Goal: Navigation & Orientation: Find specific page/section

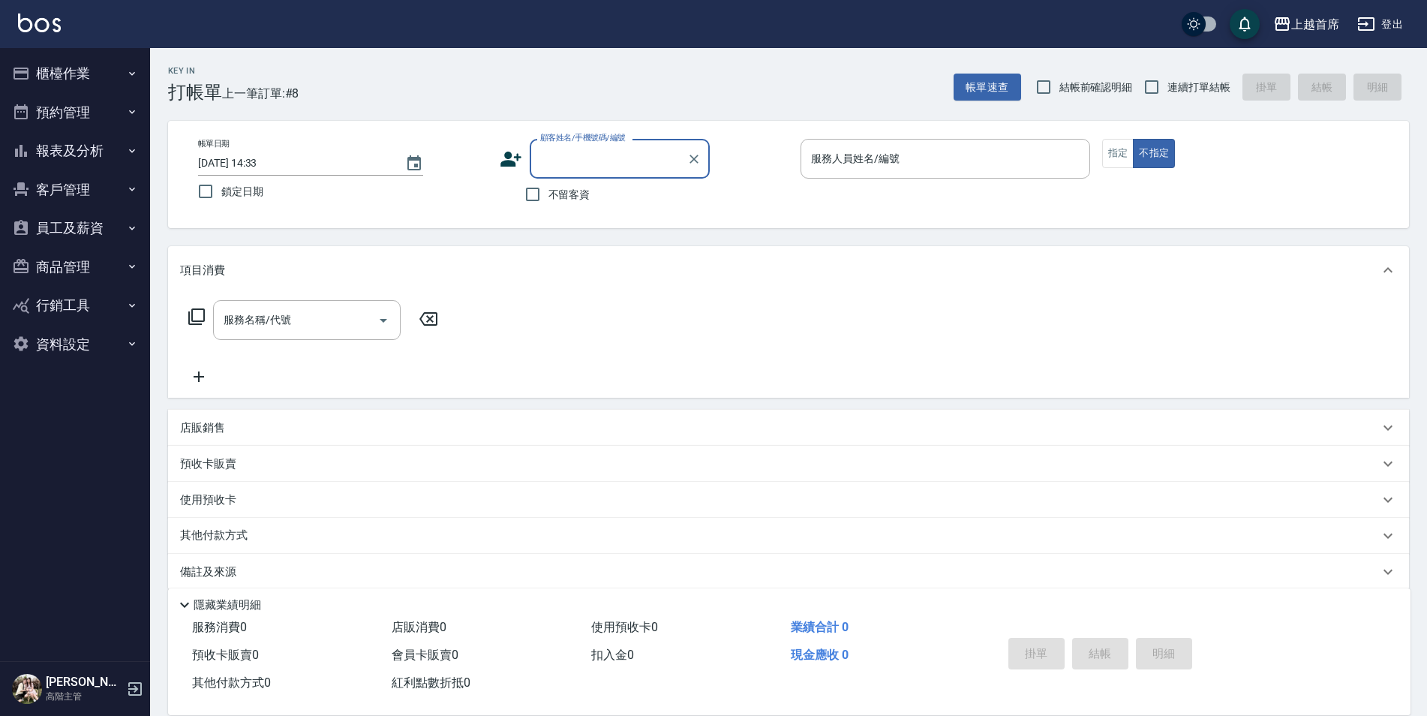
click at [95, 236] on button "員工及薪資" at bounding box center [75, 228] width 138 height 39
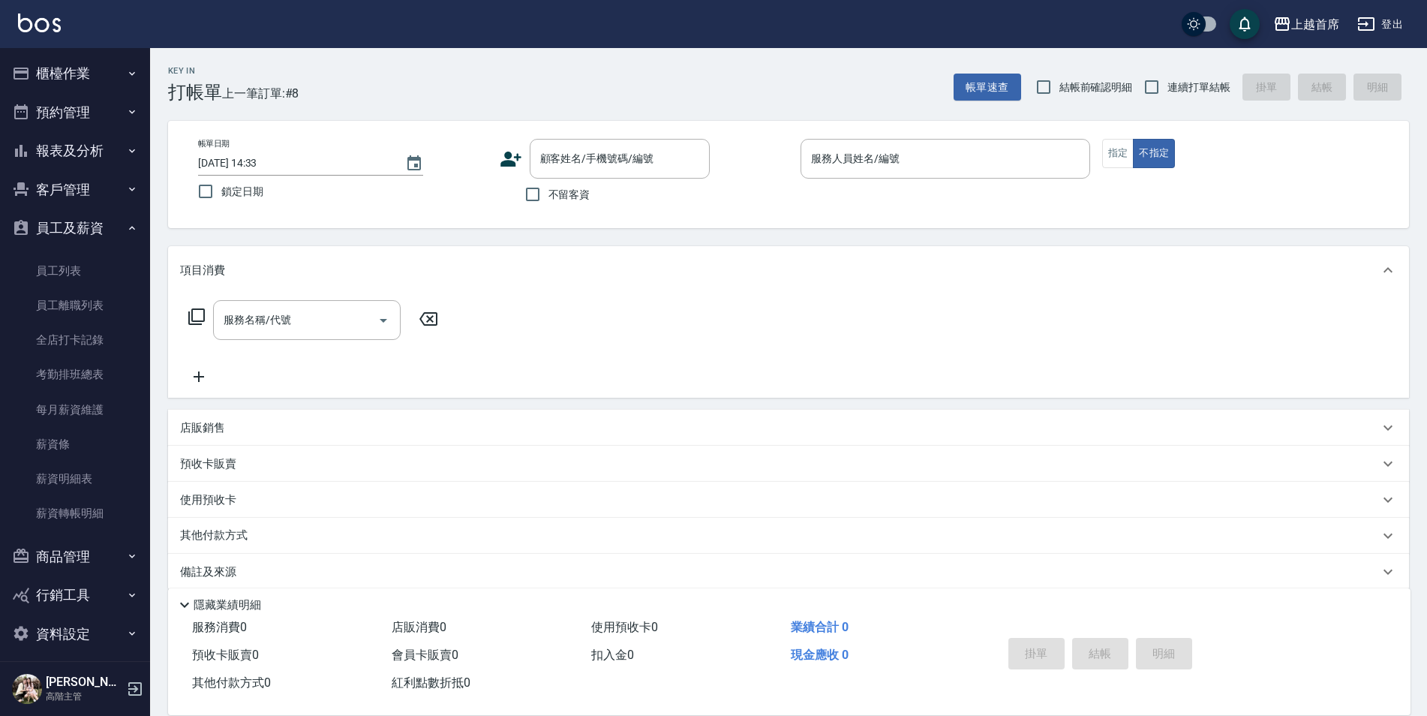
click at [98, 113] on button "預約管理" at bounding box center [75, 112] width 138 height 39
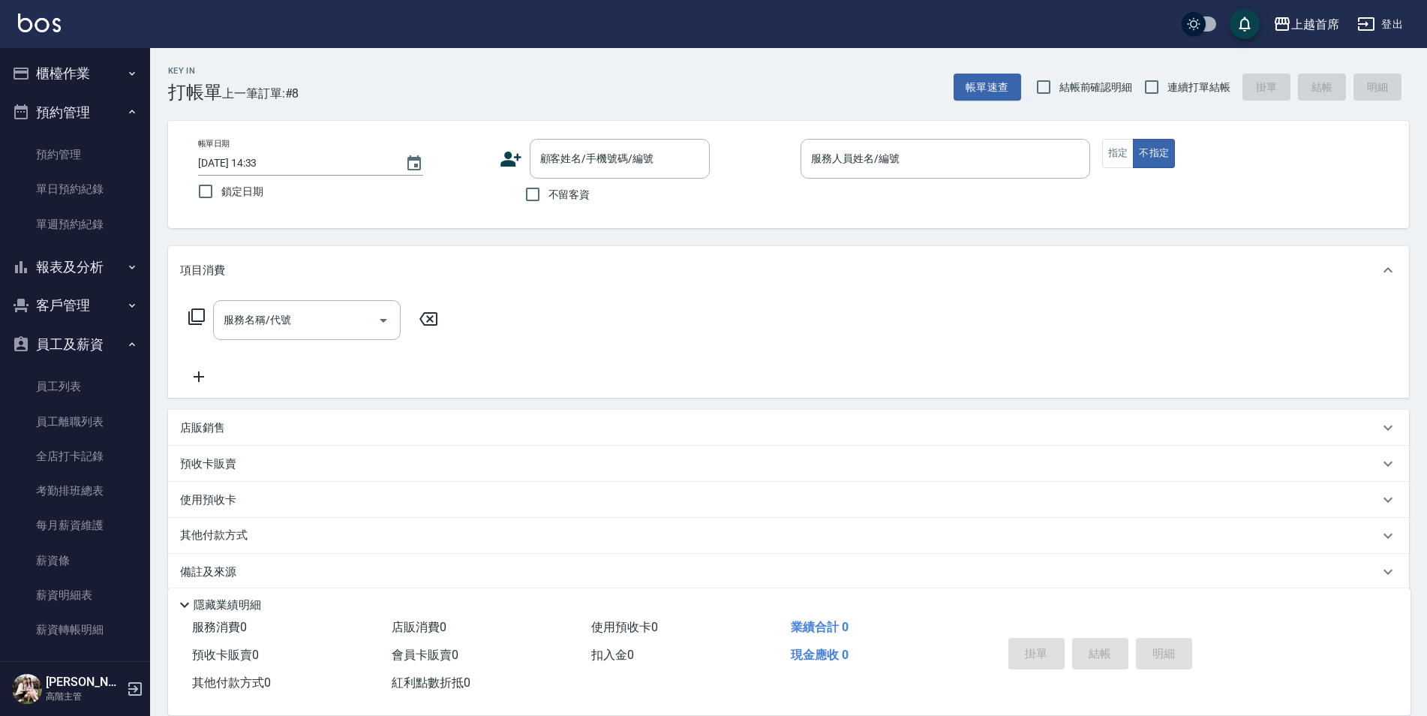
click at [83, 287] on button "客戶管理" at bounding box center [75, 305] width 138 height 39
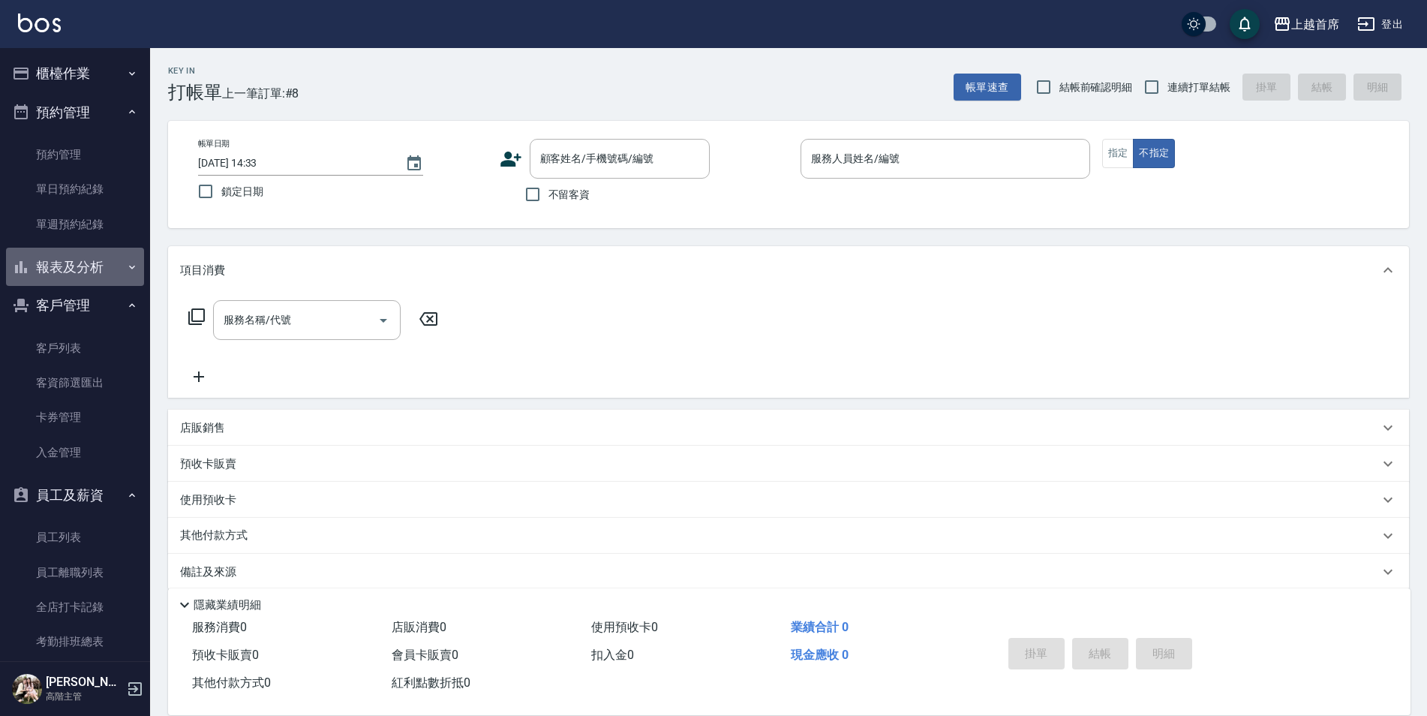
click at [96, 253] on button "報表及分析" at bounding box center [75, 267] width 138 height 39
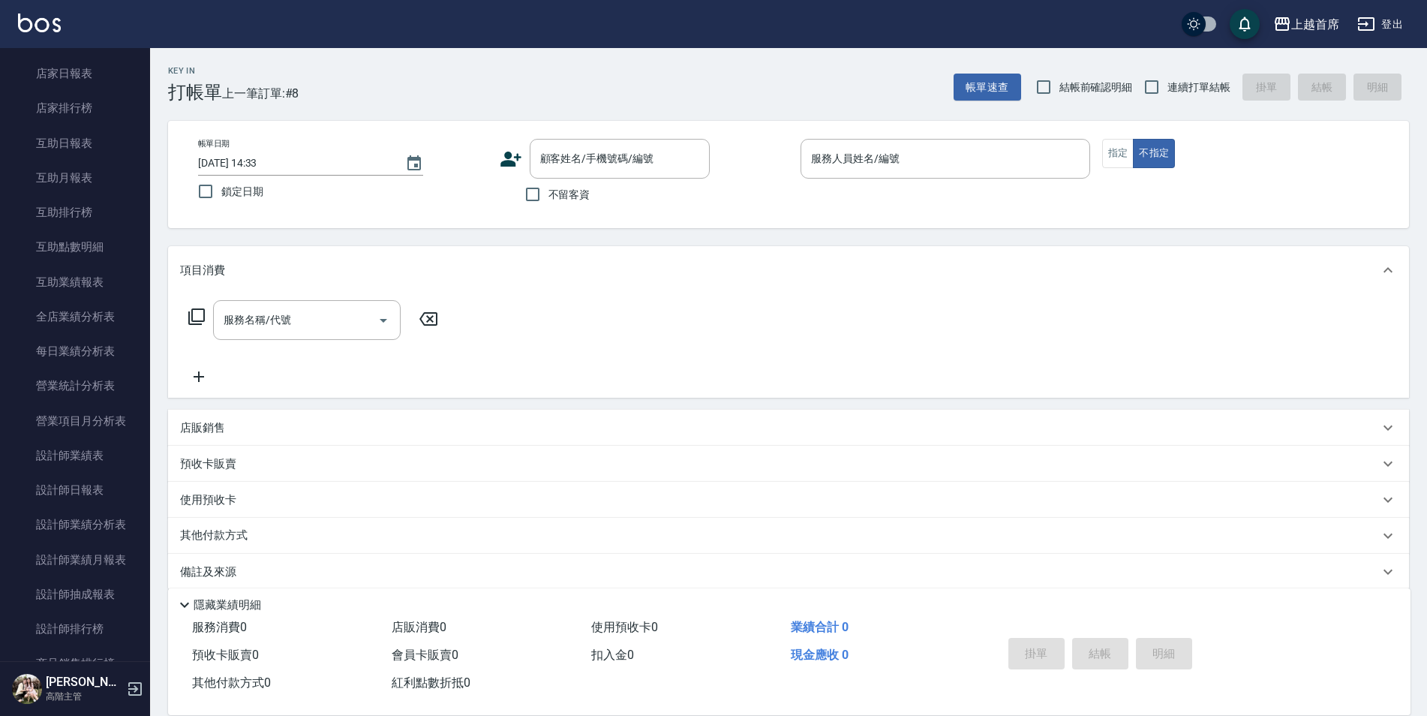
scroll to position [375, 0]
click at [71, 459] on link "設計師日報表" at bounding box center [75, 454] width 138 height 35
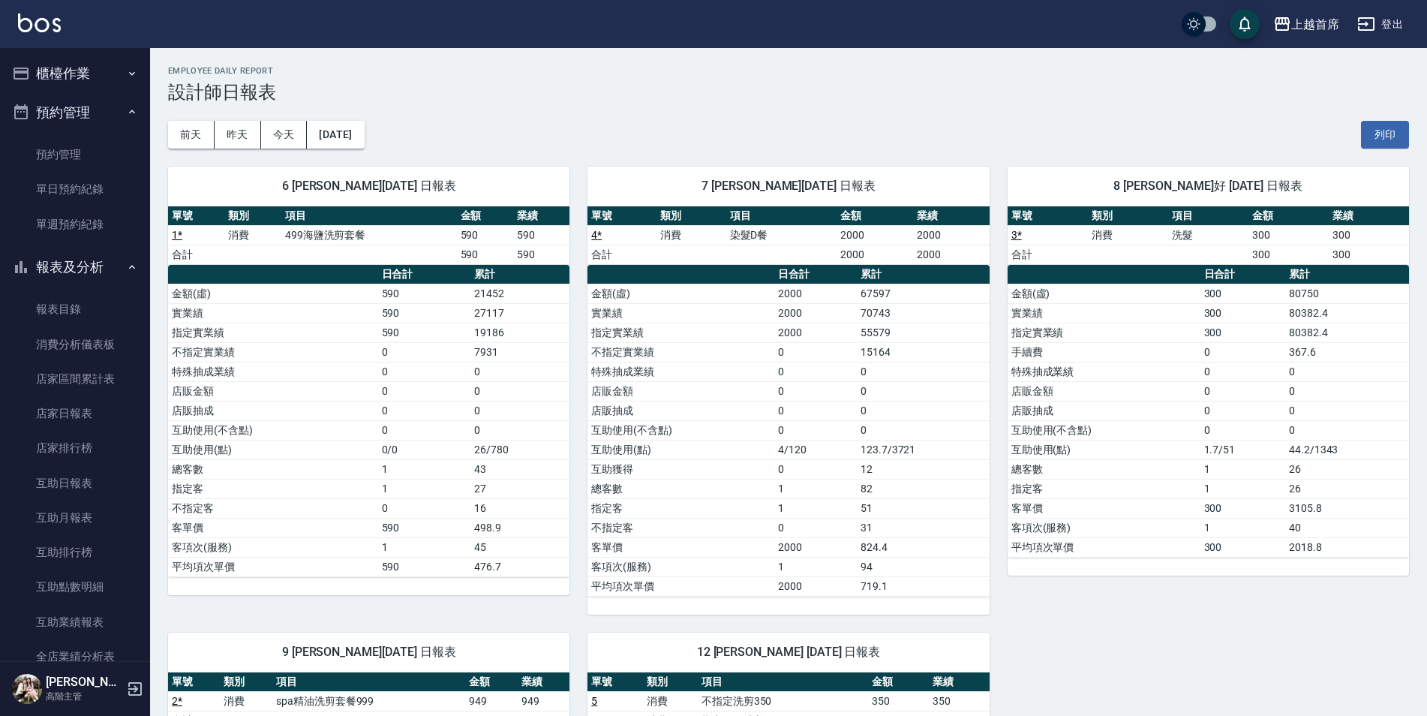
click at [68, 63] on button "櫃檯作業" at bounding box center [75, 73] width 138 height 39
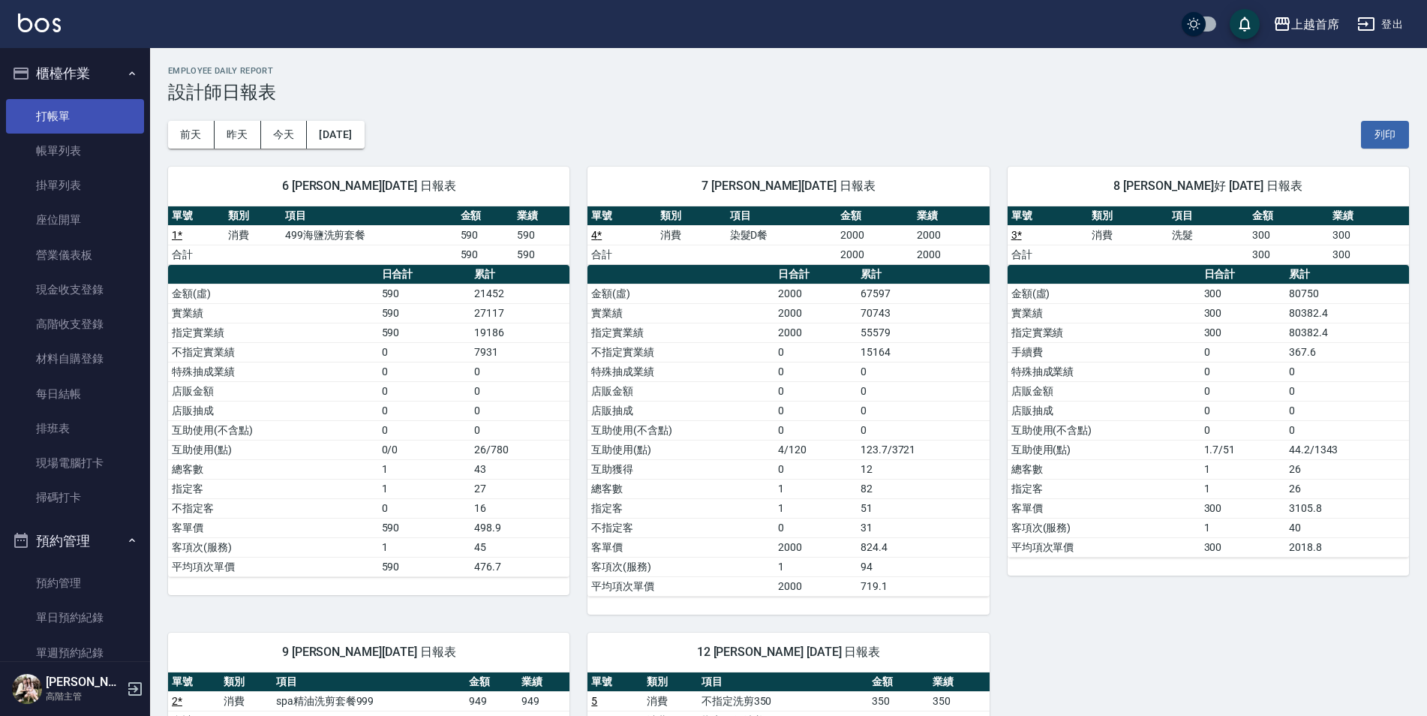
click at [62, 110] on link "打帳單" at bounding box center [75, 116] width 138 height 35
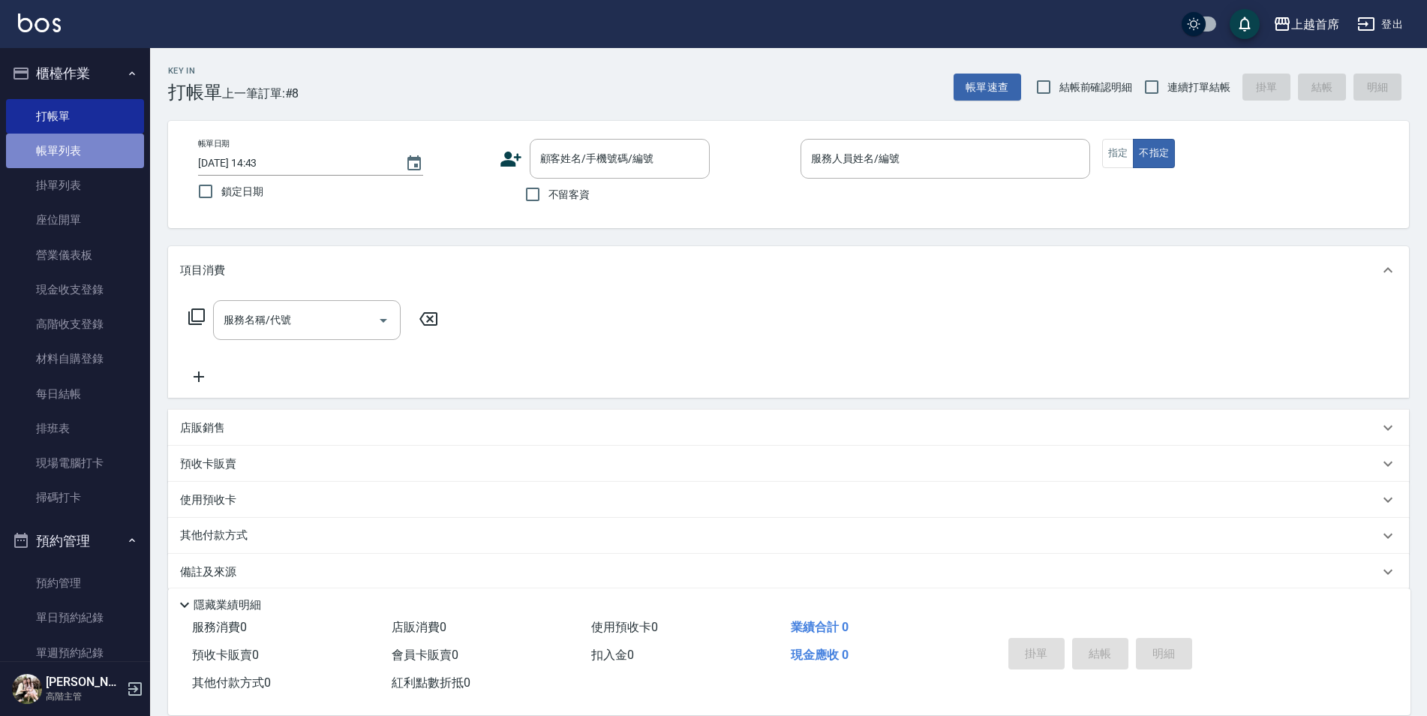
click at [80, 146] on link "帳單列表" at bounding box center [75, 151] width 138 height 35
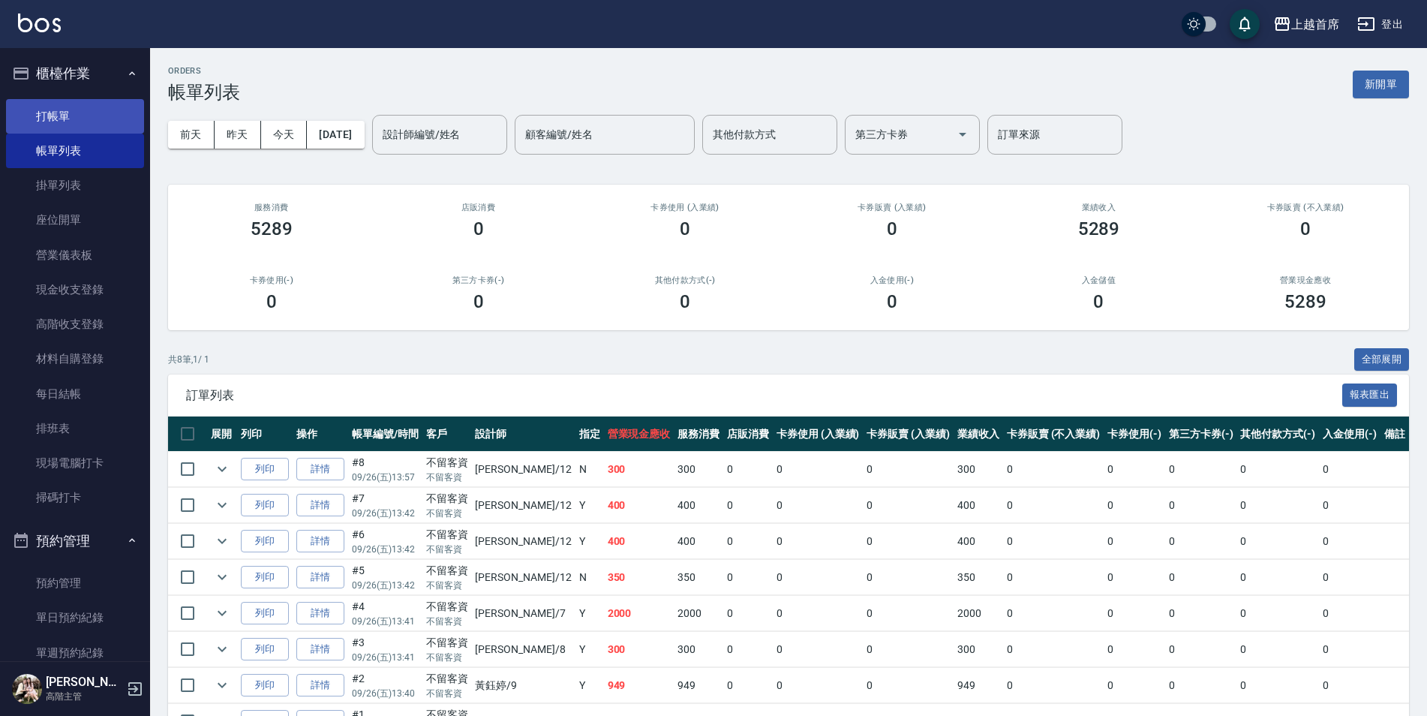
click at [80, 102] on link "打帳單" at bounding box center [75, 116] width 138 height 35
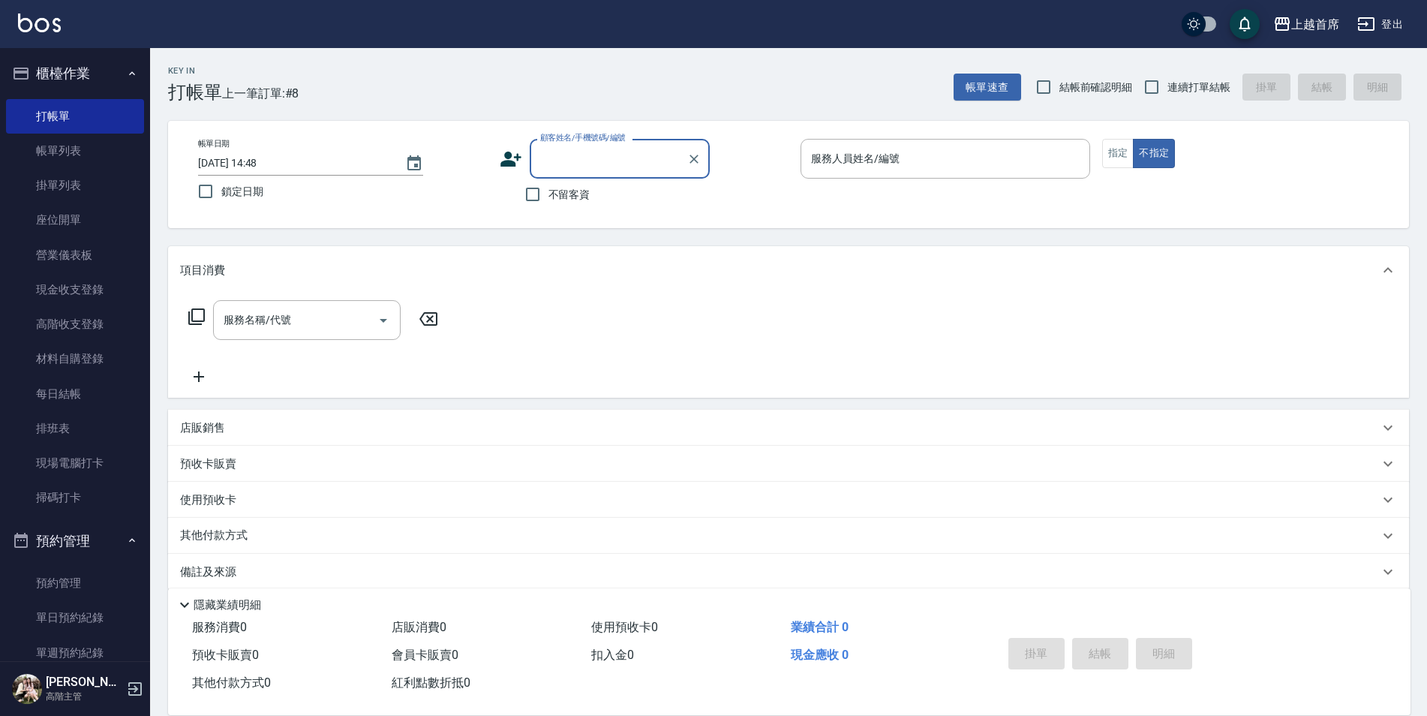
click at [104, 69] on button "櫃檯作業" at bounding box center [75, 73] width 138 height 39
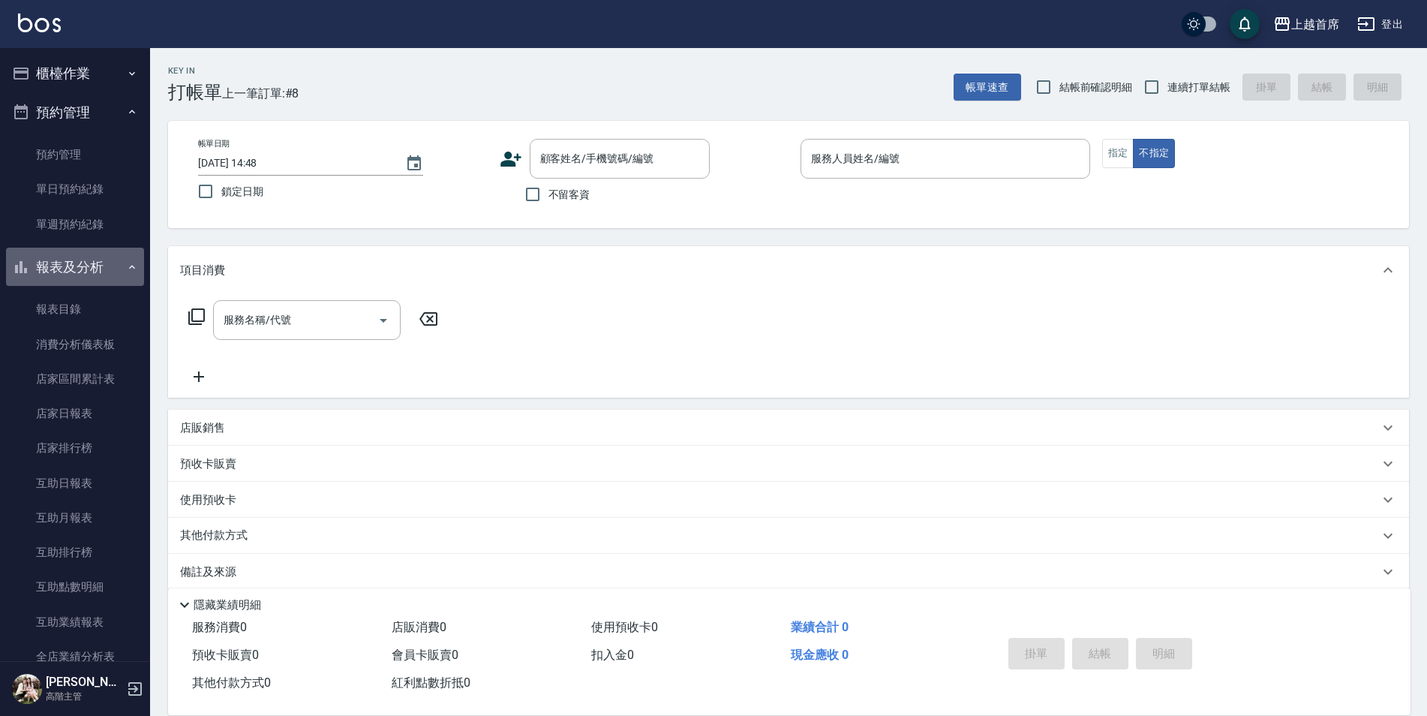
click at [97, 272] on button "報表及分析" at bounding box center [75, 267] width 138 height 39
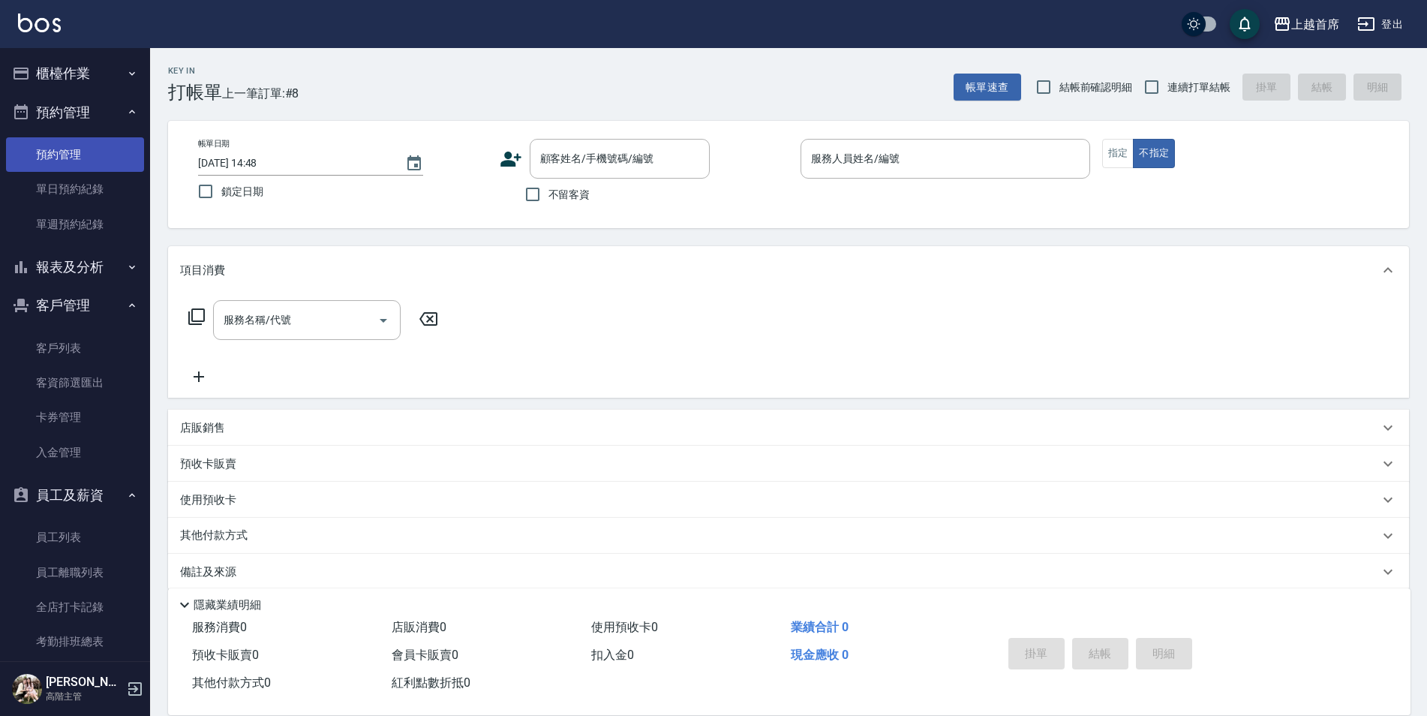
click at [80, 167] on link "預約管理" at bounding box center [75, 154] width 138 height 35
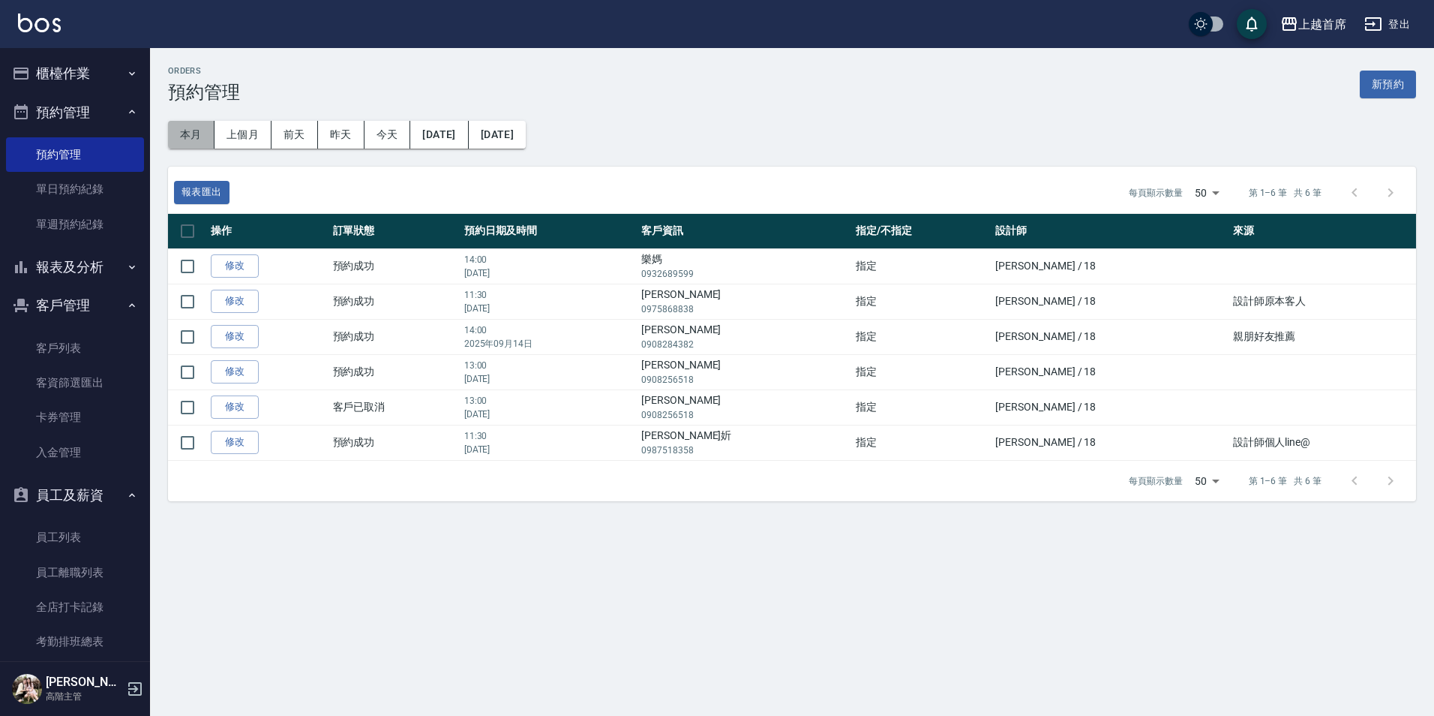
click at [187, 127] on button "本月" at bounding box center [191, 135] width 47 height 28
click at [126, 117] on icon "button" at bounding box center [132, 112] width 12 height 12
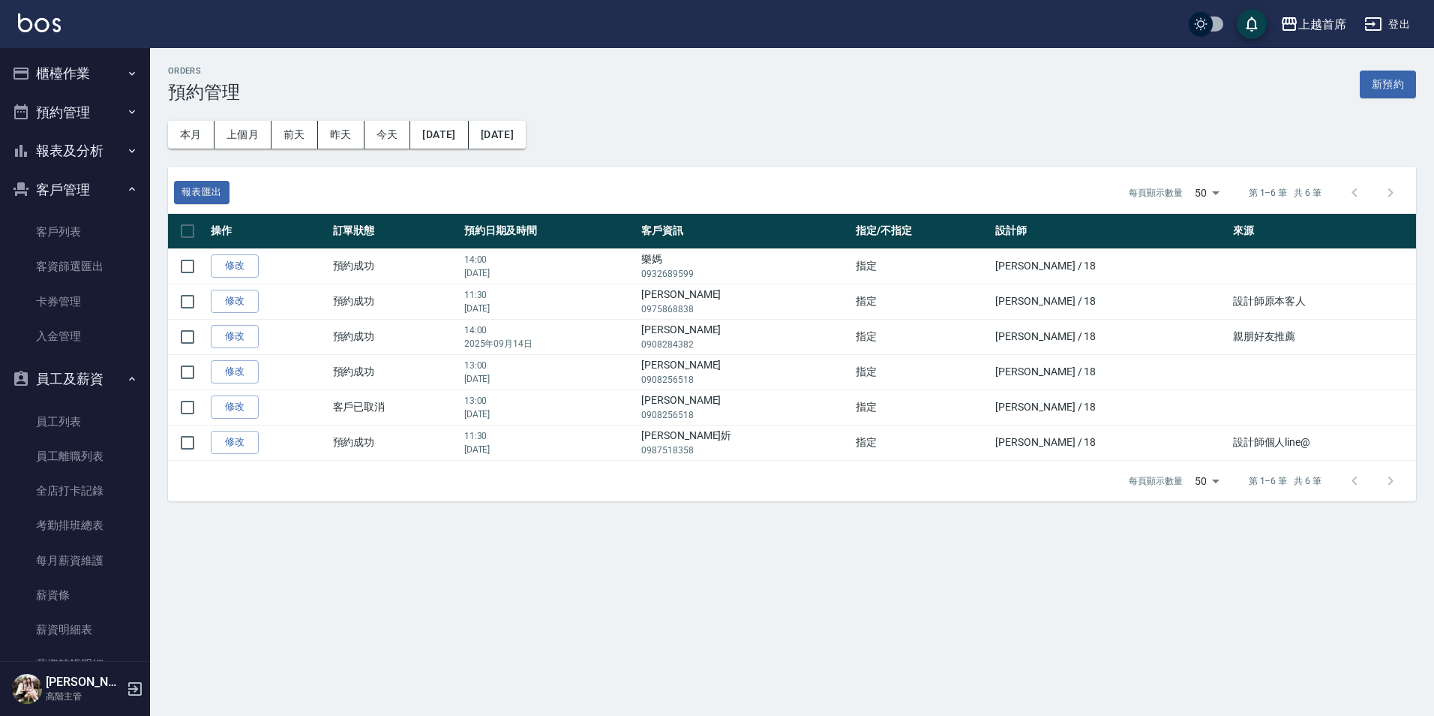
click at [111, 383] on button "員工及薪資" at bounding box center [75, 378] width 138 height 39
click at [125, 184] on button "客戶管理" at bounding box center [75, 189] width 138 height 39
